Goal: Find specific page/section: Find specific page/section

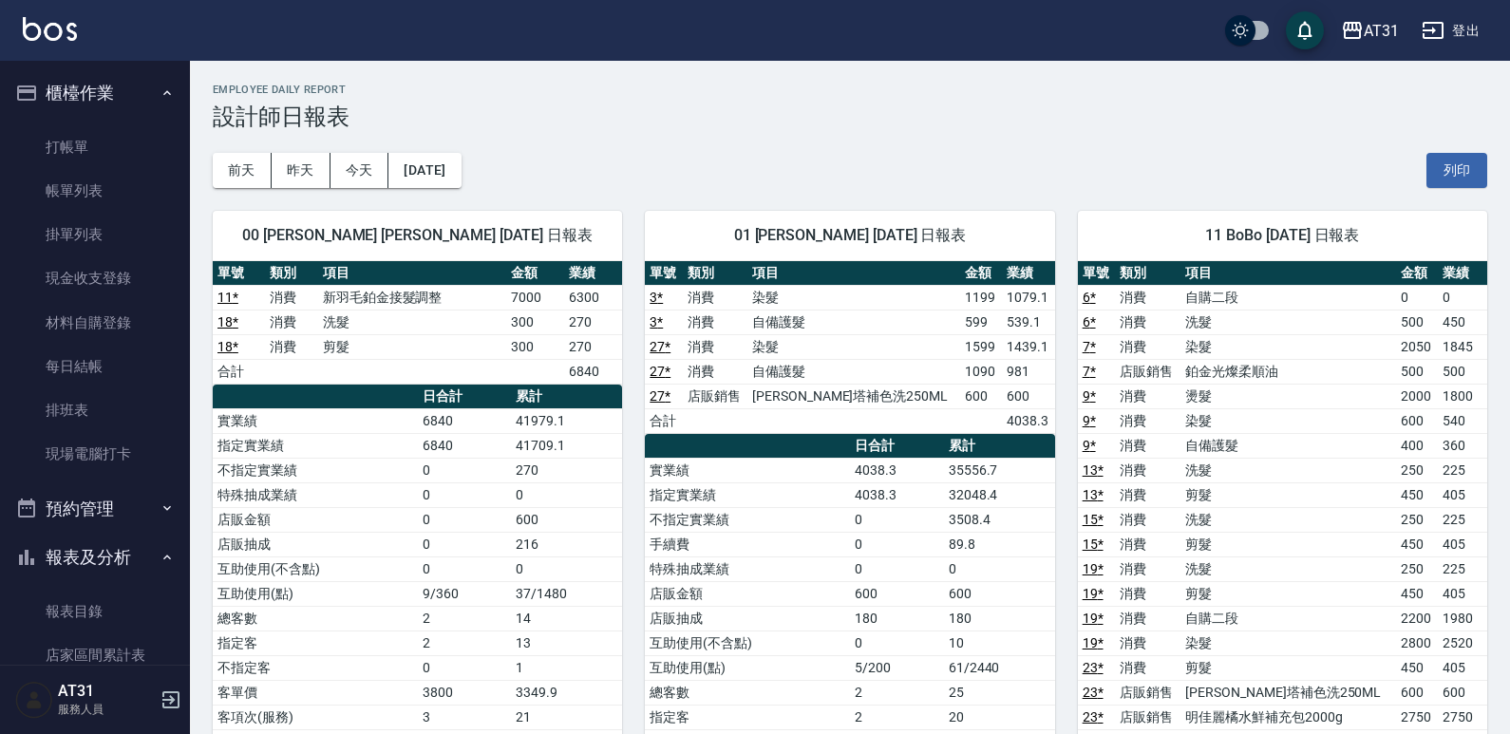
scroll to position [380, 0]
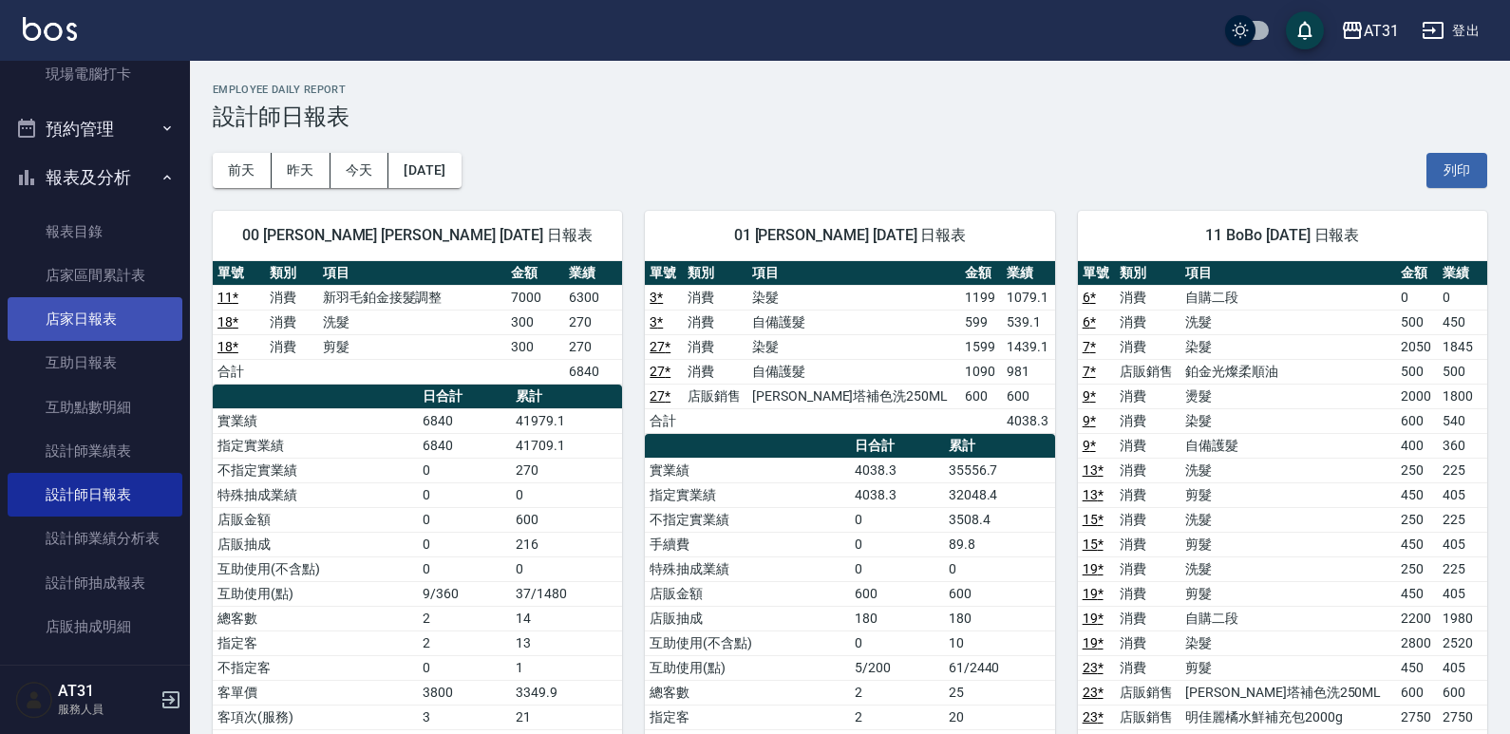
click at [114, 319] on link "店家日報表" at bounding box center [95, 319] width 175 height 44
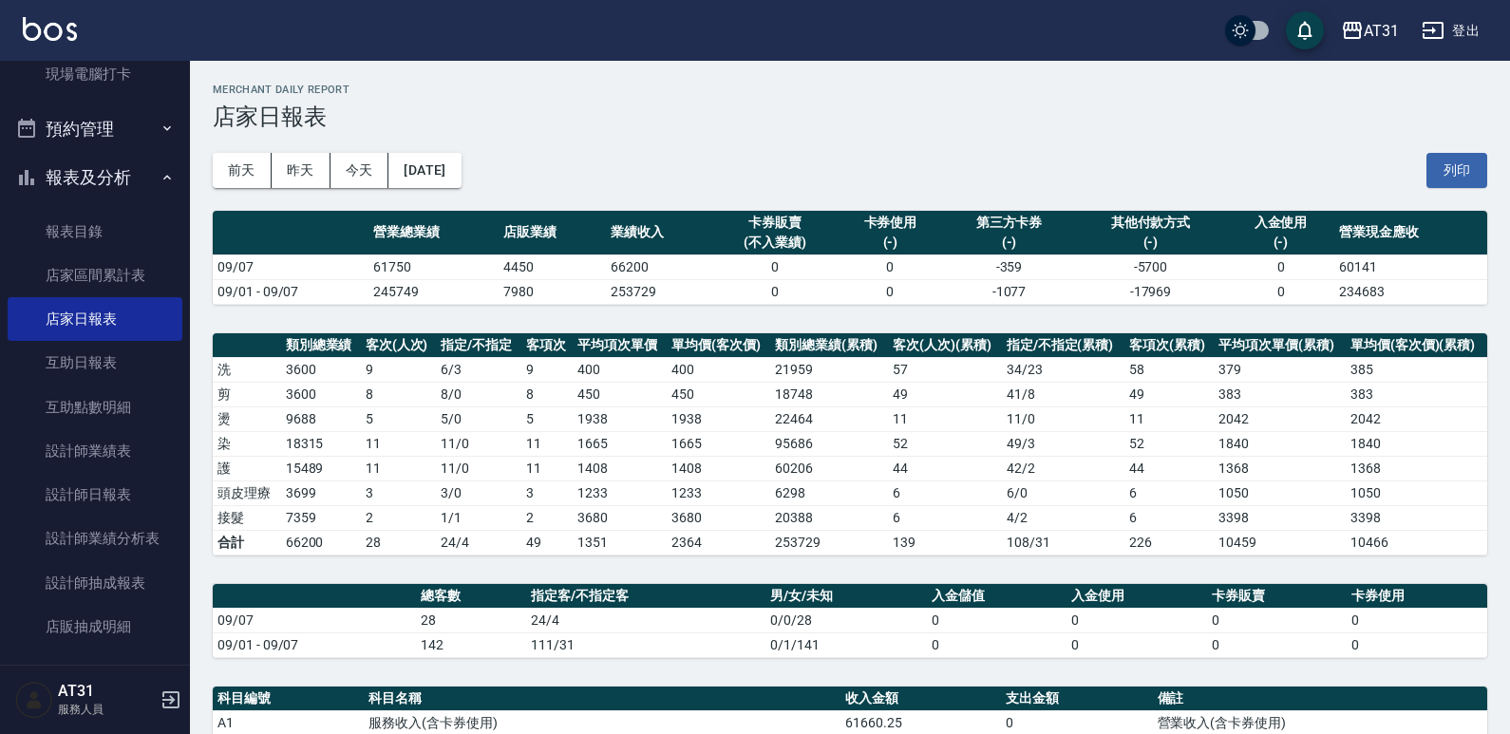
scroll to position [95, 0]
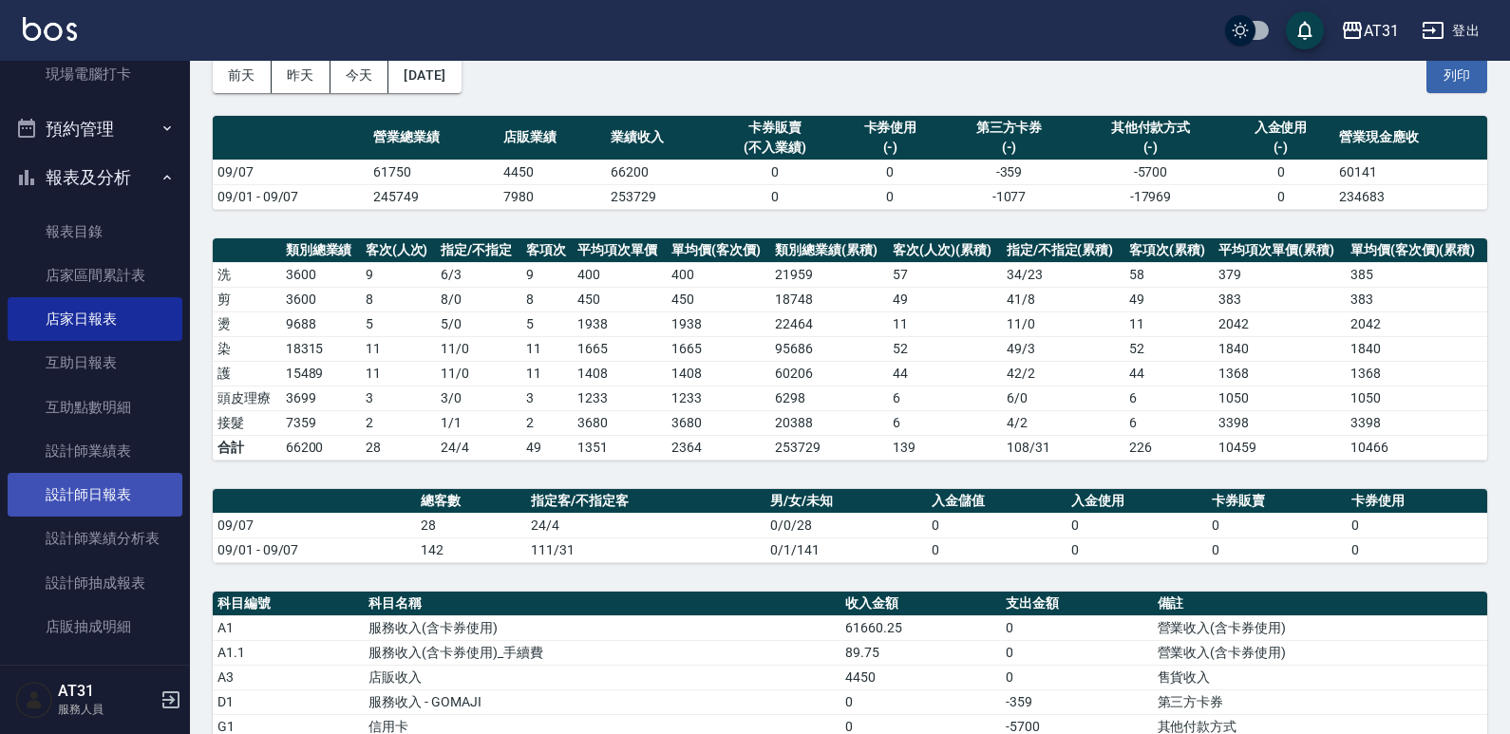
click at [81, 510] on link "設計師日報表" at bounding box center [95, 495] width 175 height 44
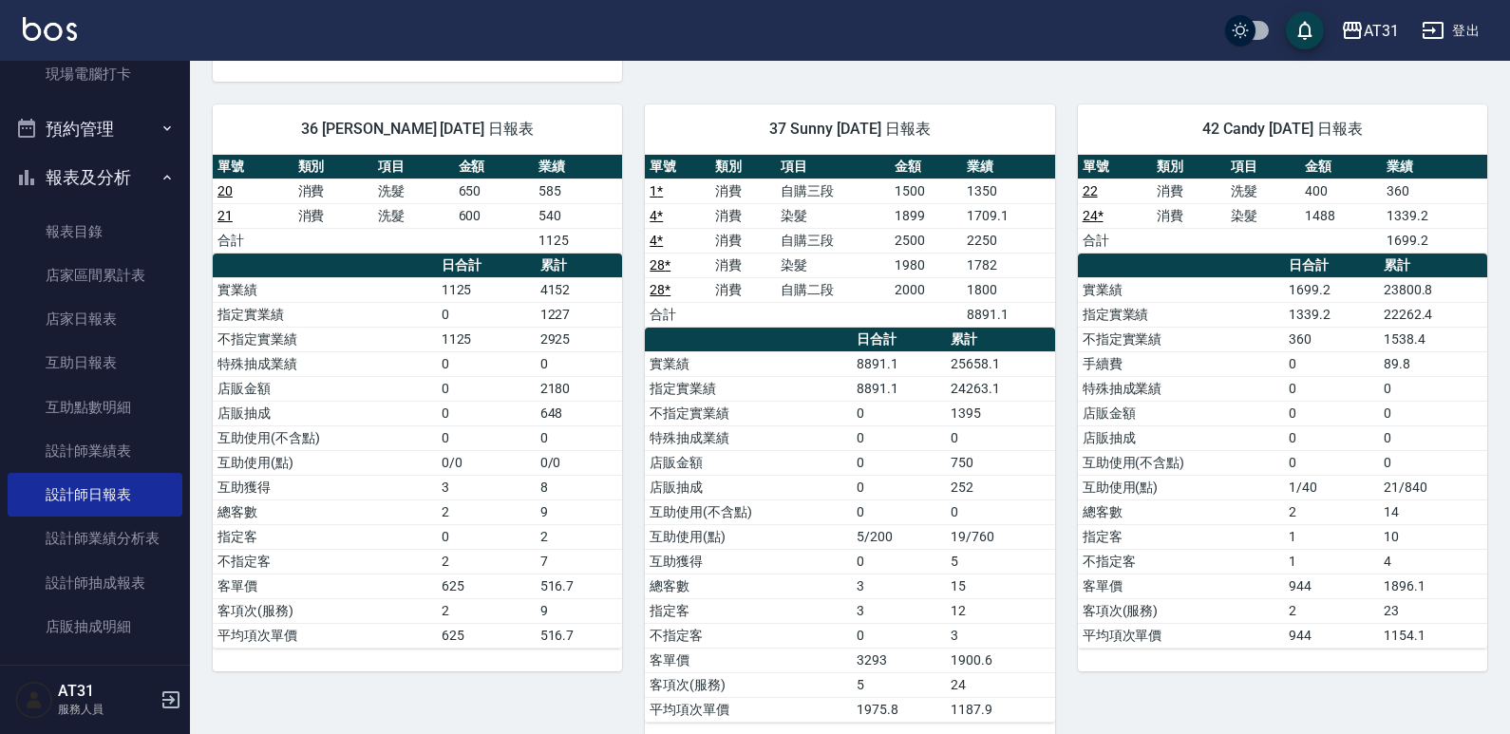
scroll to position [1838, 0]
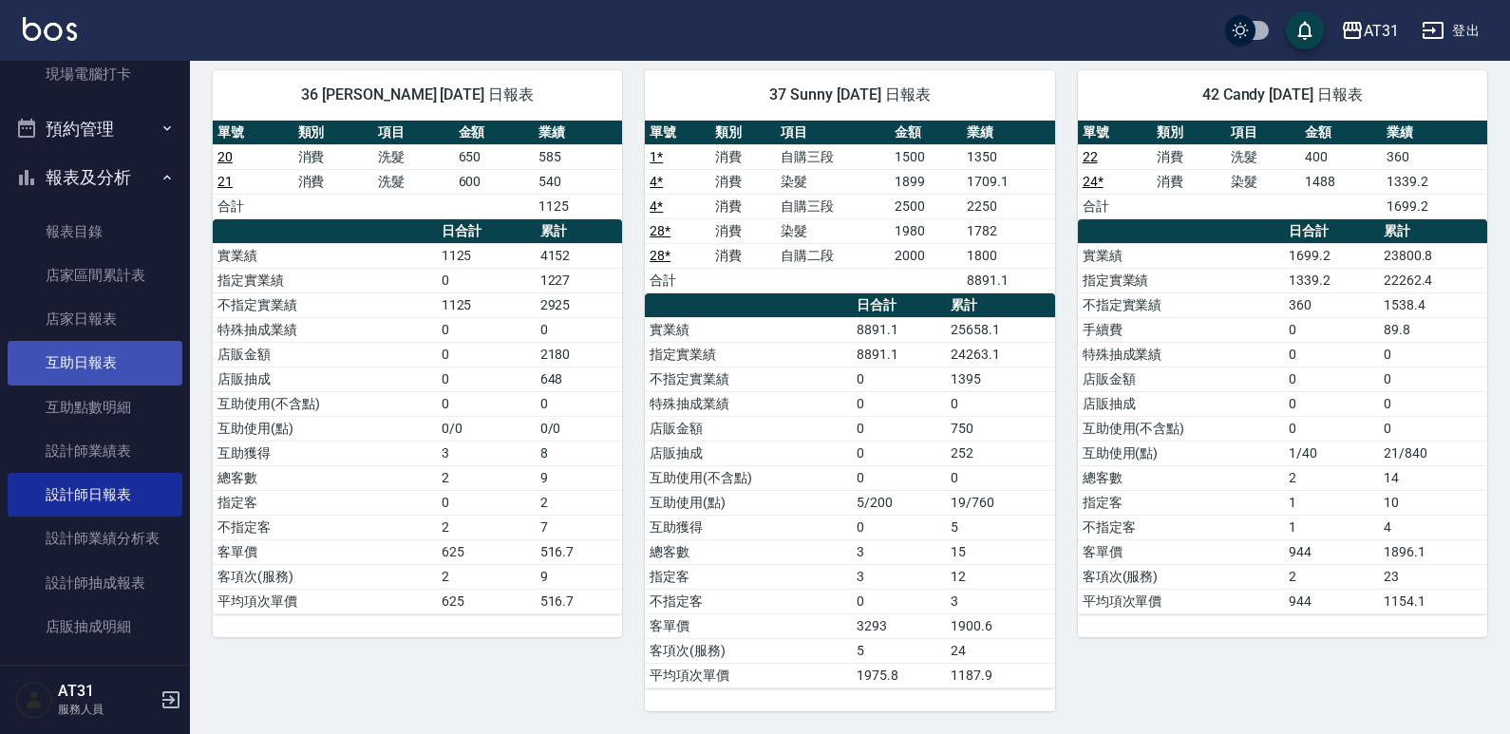
click at [100, 371] on link "互助日報表" at bounding box center [95, 363] width 175 height 44
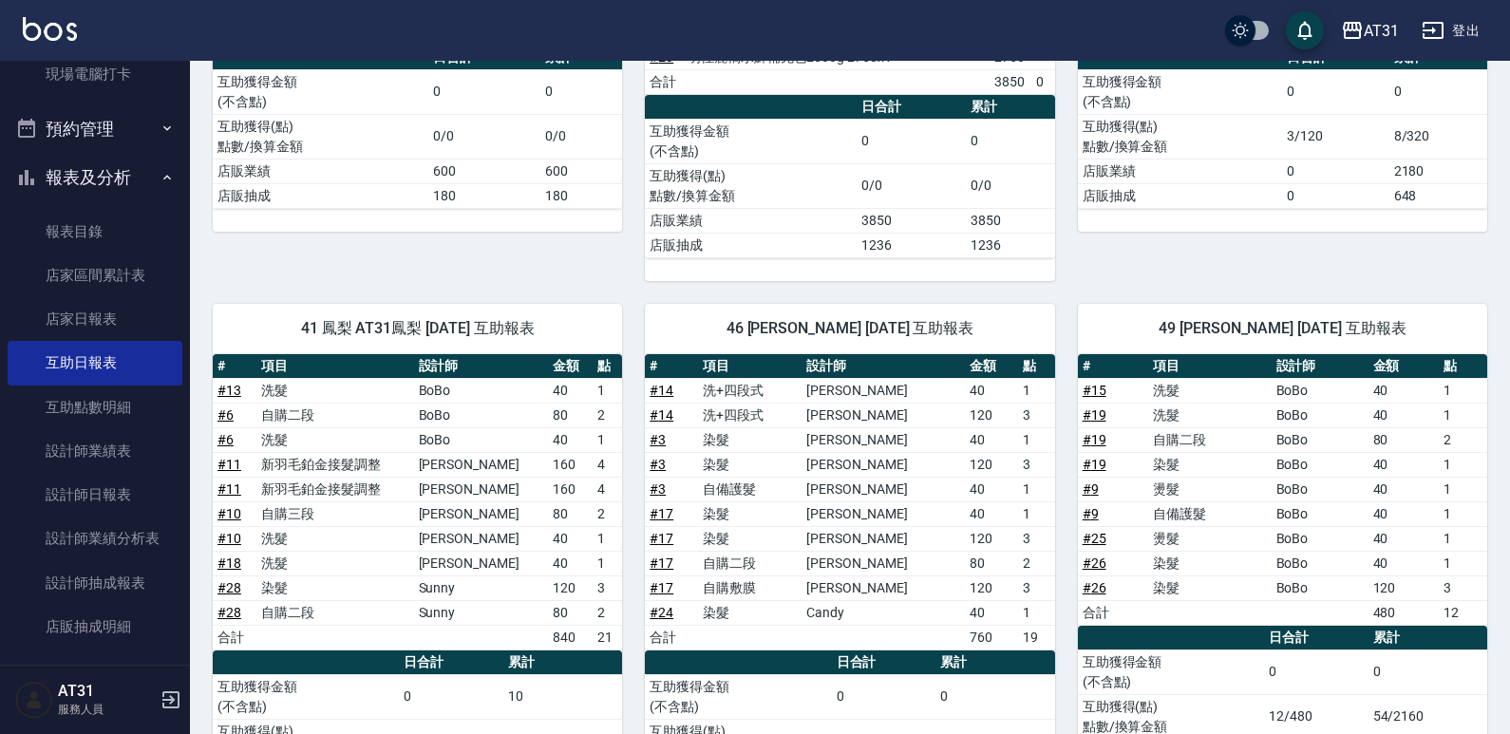
scroll to position [484, 0]
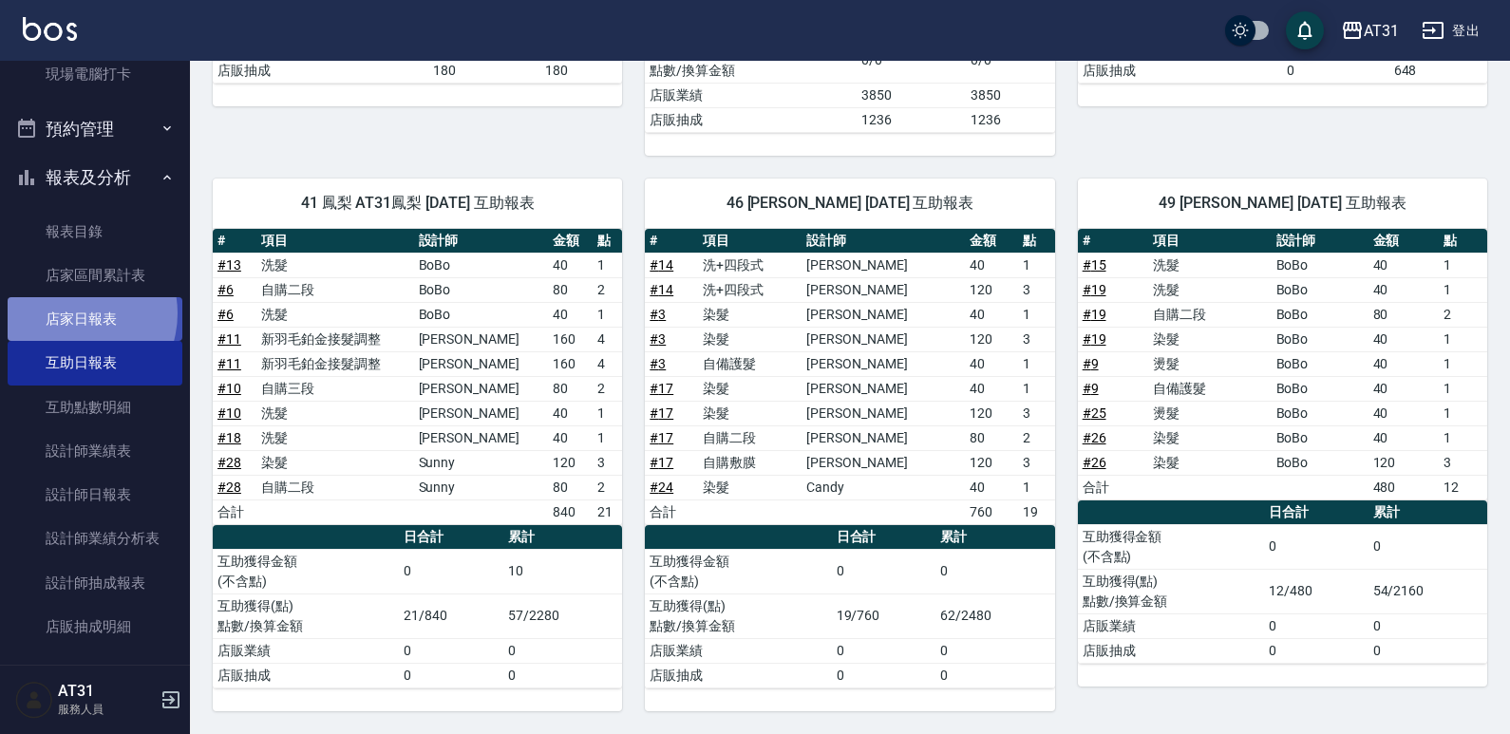
click at [72, 313] on link "店家日報表" at bounding box center [95, 319] width 175 height 44
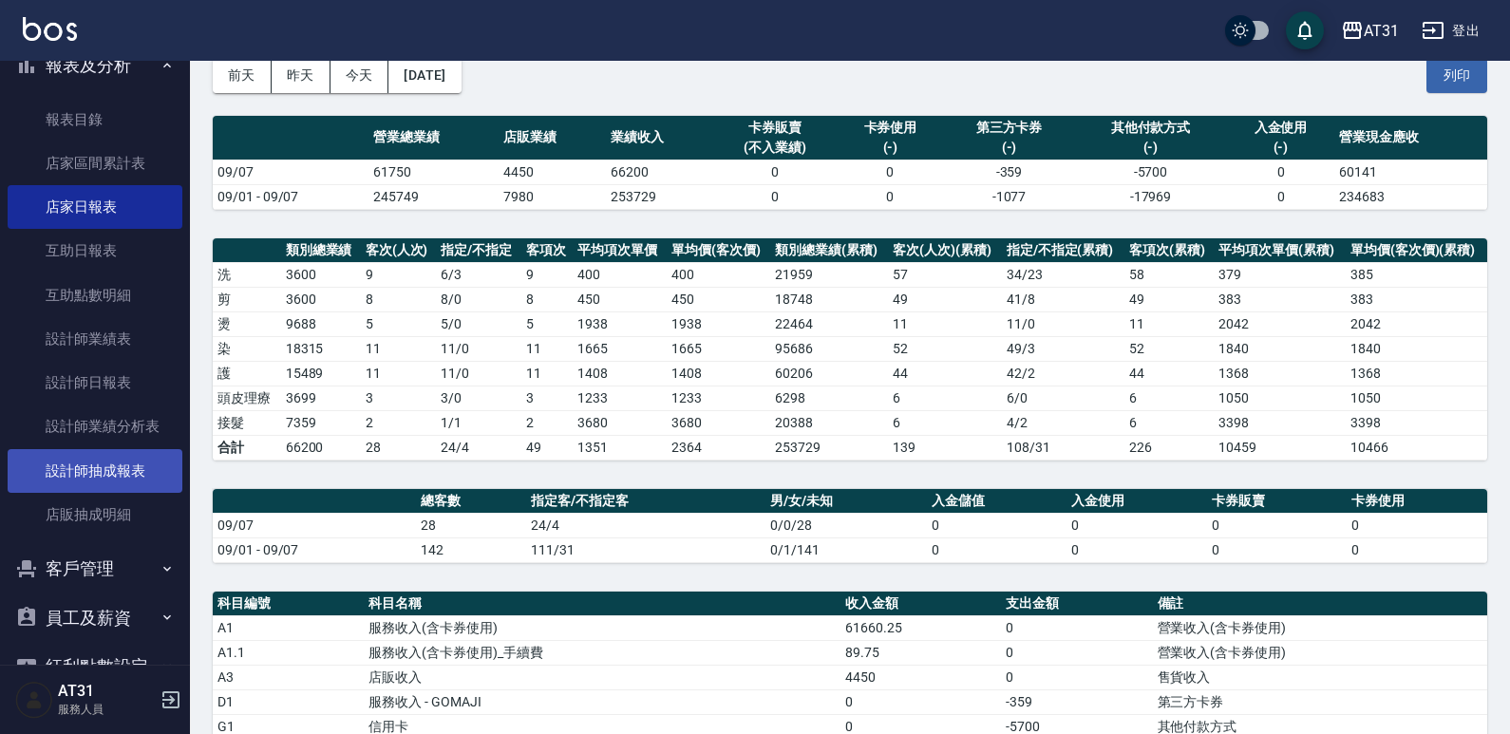
scroll to position [541, 0]
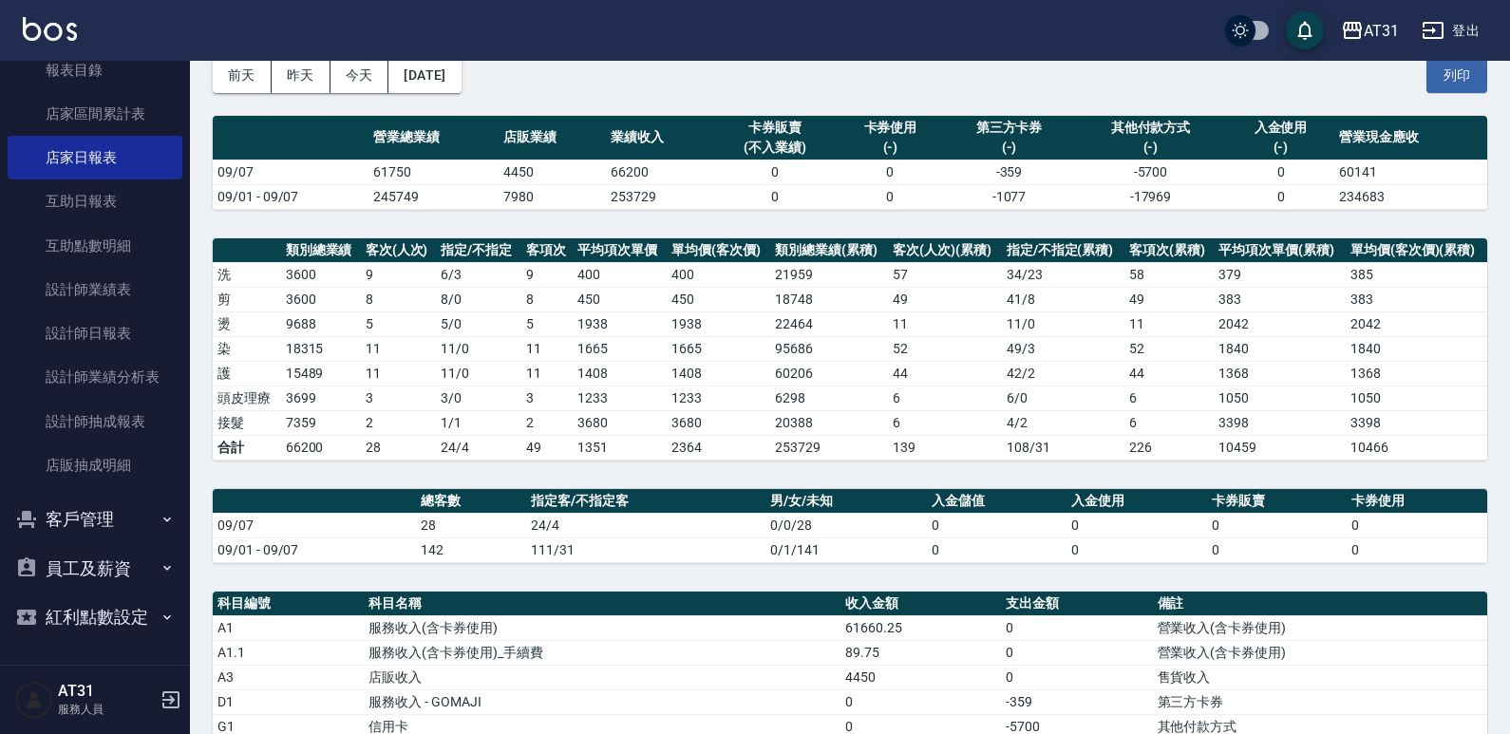
click at [98, 560] on button "員工及薪資" at bounding box center [95, 568] width 175 height 49
click at [122, 610] on link "薪資條" at bounding box center [95, 622] width 175 height 44
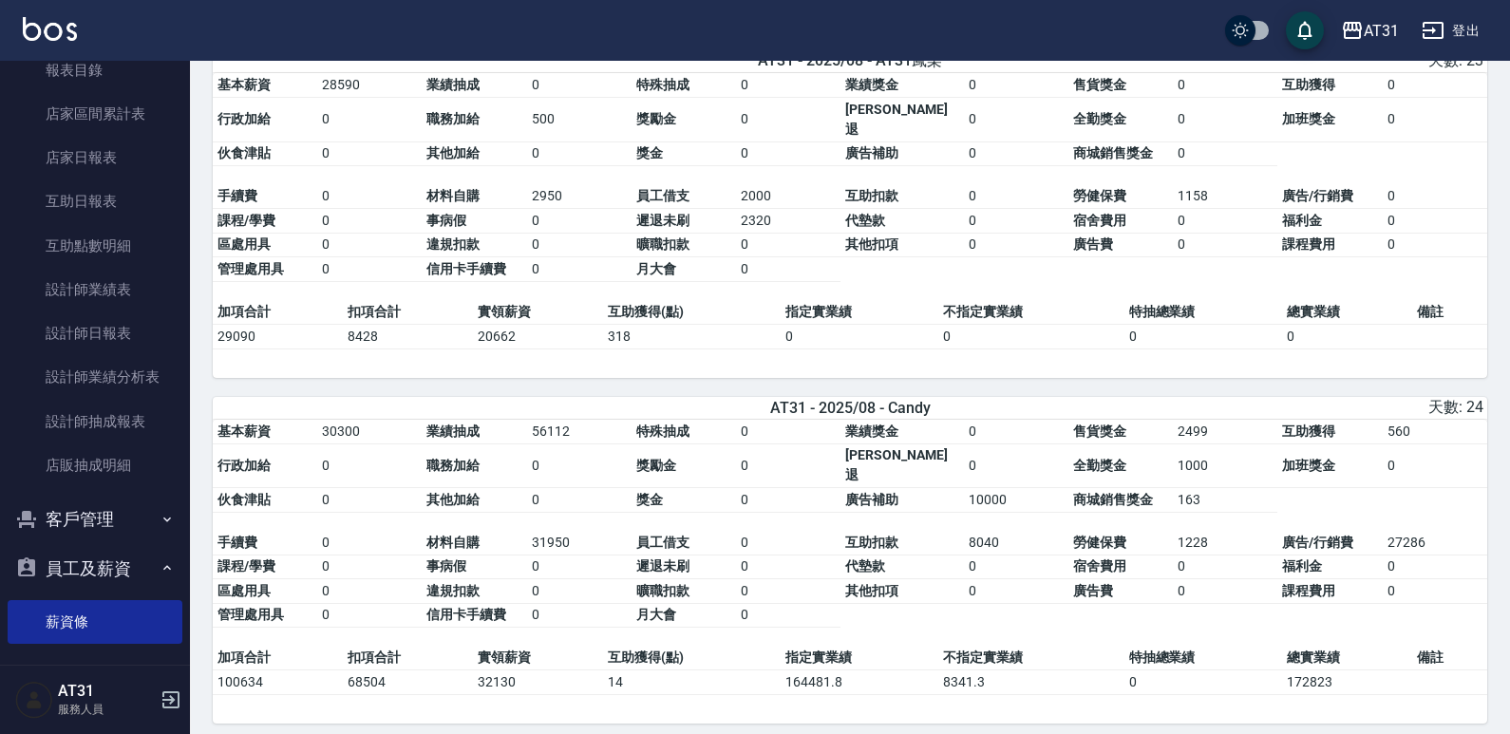
scroll to position [3323, 0]
